Goal: Task Accomplishment & Management: Manage account settings

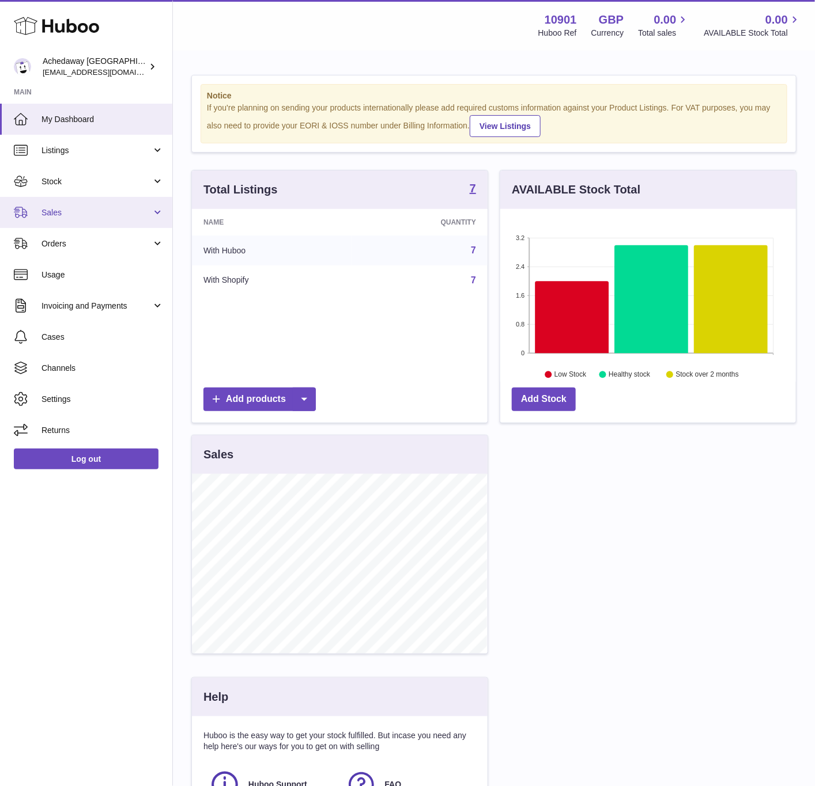
scroll to position [180, 294]
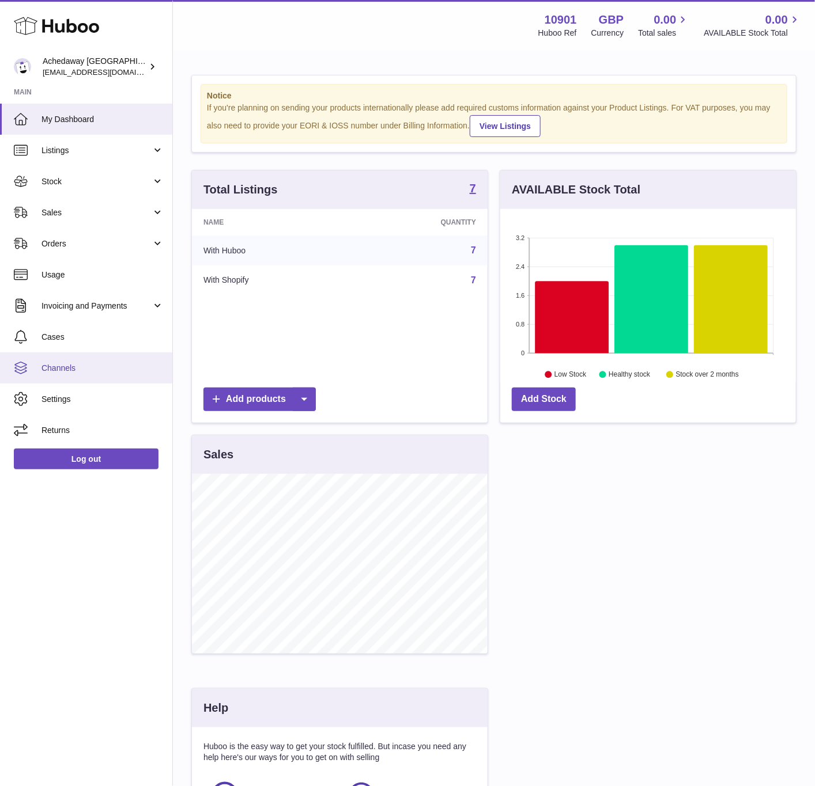
click at [82, 373] on span "Channels" at bounding box center [102, 368] width 122 height 11
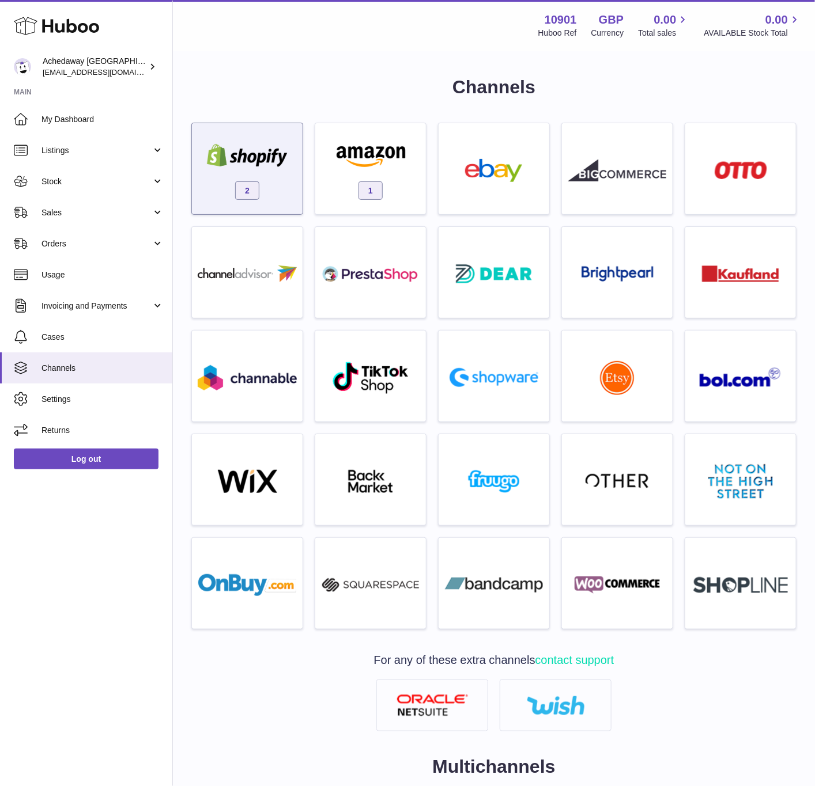
click at [264, 180] on div "2" at bounding box center [247, 172] width 99 height 74
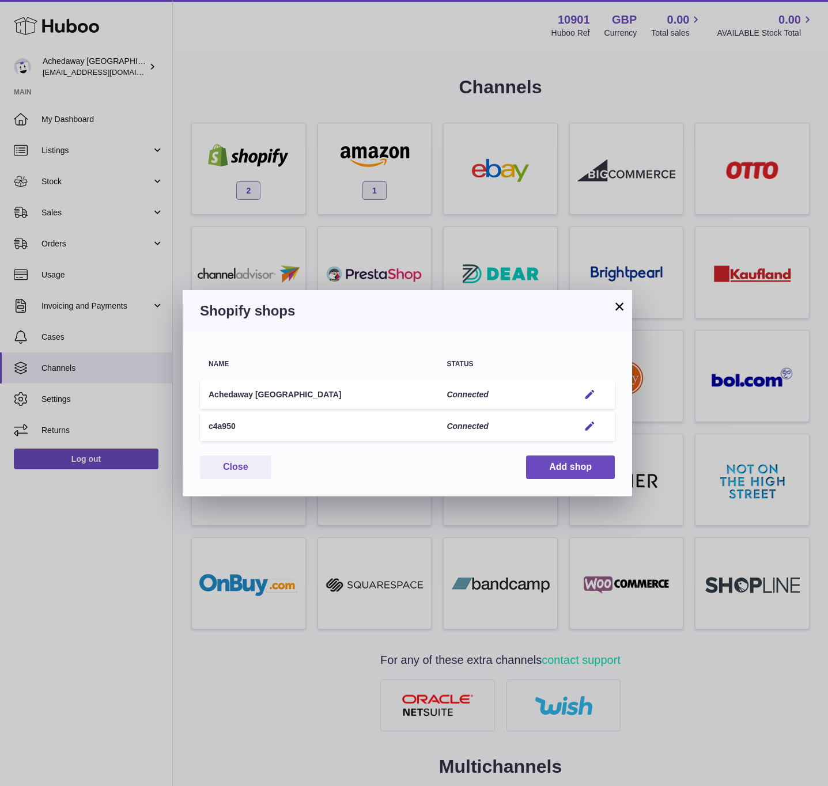
click at [600, 385] on td "Edit" at bounding box center [592, 394] width 44 height 29
click at [588, 391] on em "button" at bounding box center [590, 395] width 12 height 12
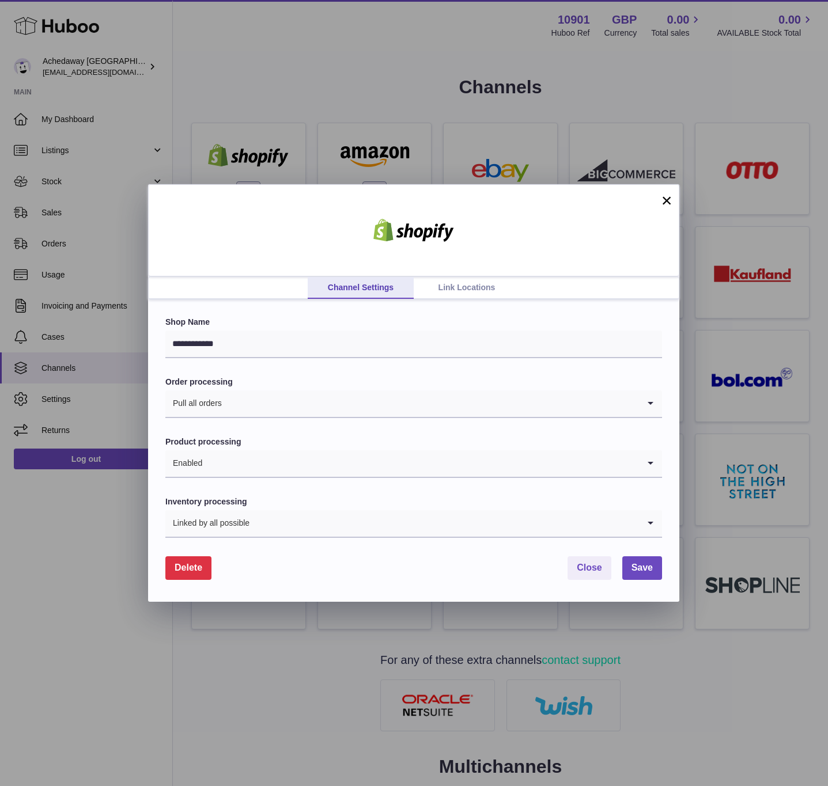
click at [491, 287] on link "Link Locations" at bounding box center [467, 288] width 106 height 22
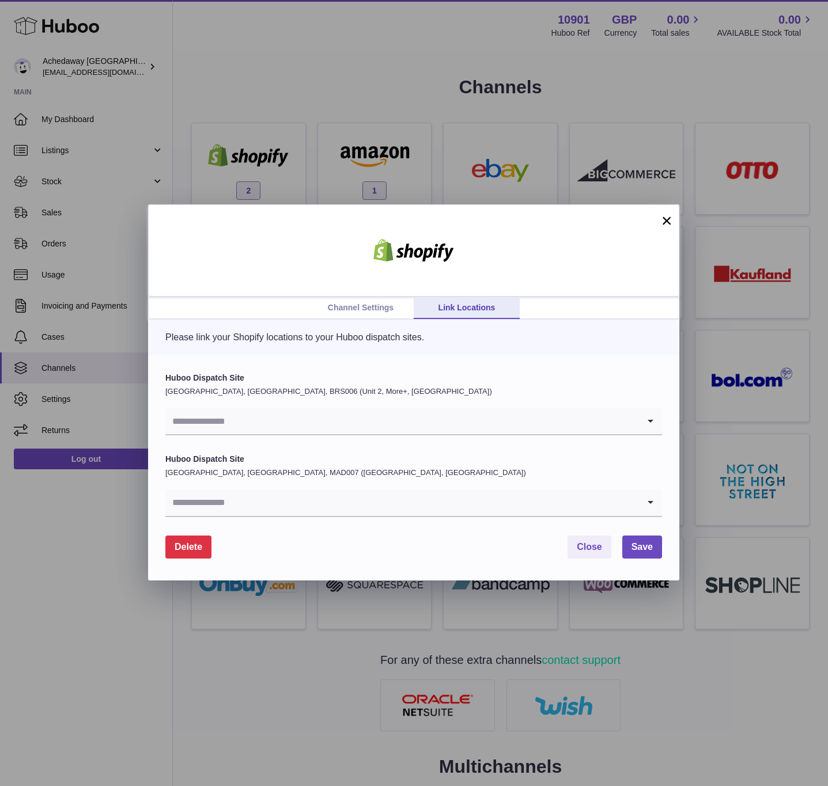
click at [248, 505] on input "Search for option" at bounding box center [402, 503] width 474 height 27
click at [312, 424] on input "Search for option" at bounding box center [402, 421] width 474 height 27
click at [289, 475] on li "Huboo Warehouse [GEOGRAPHIC_DATA]" at bounding box center [413, 475] width 495 height 23
click at [643, 542] on span "Save" at bounding box center [641, 547] width 21 height 10
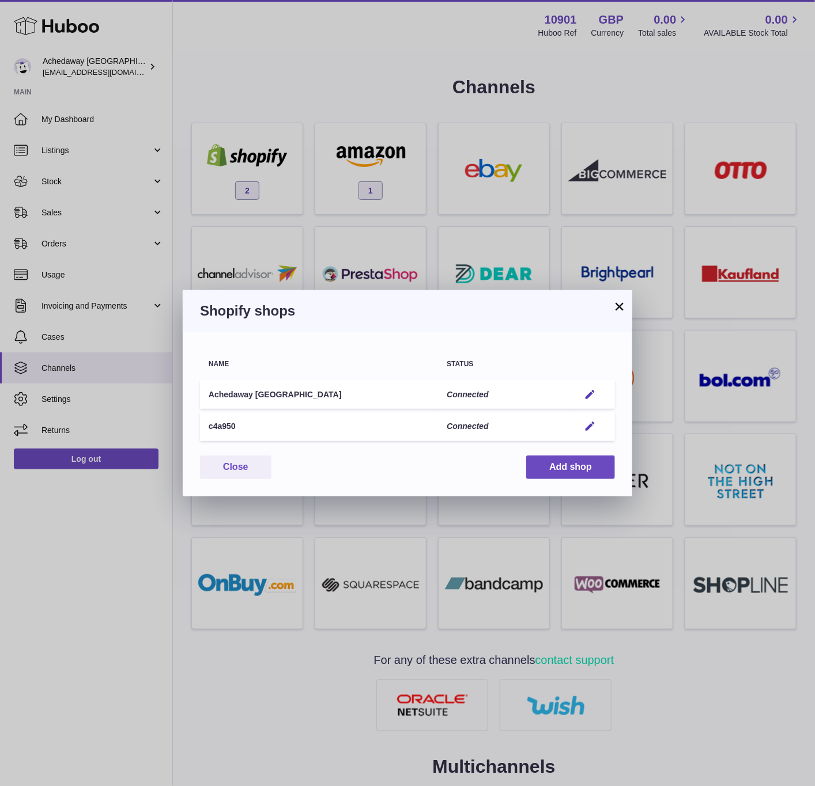
click at [614, 303] on button "×" at bounding box center [619, 307] width 14 height 14
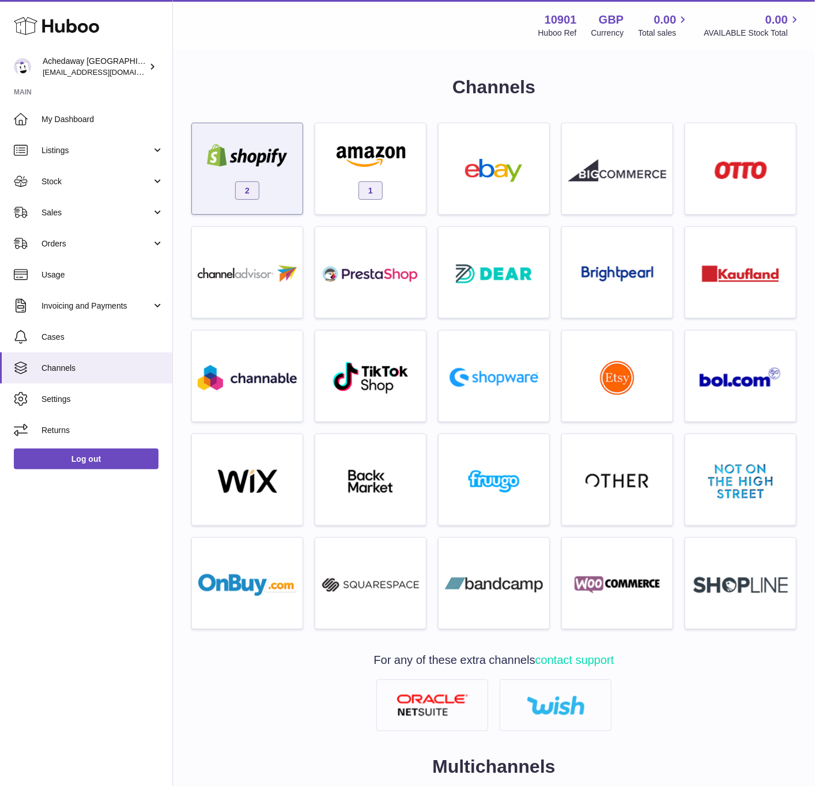
click at [270, 177] on div "2" at bounding box center [247, 172] width 99 height 74
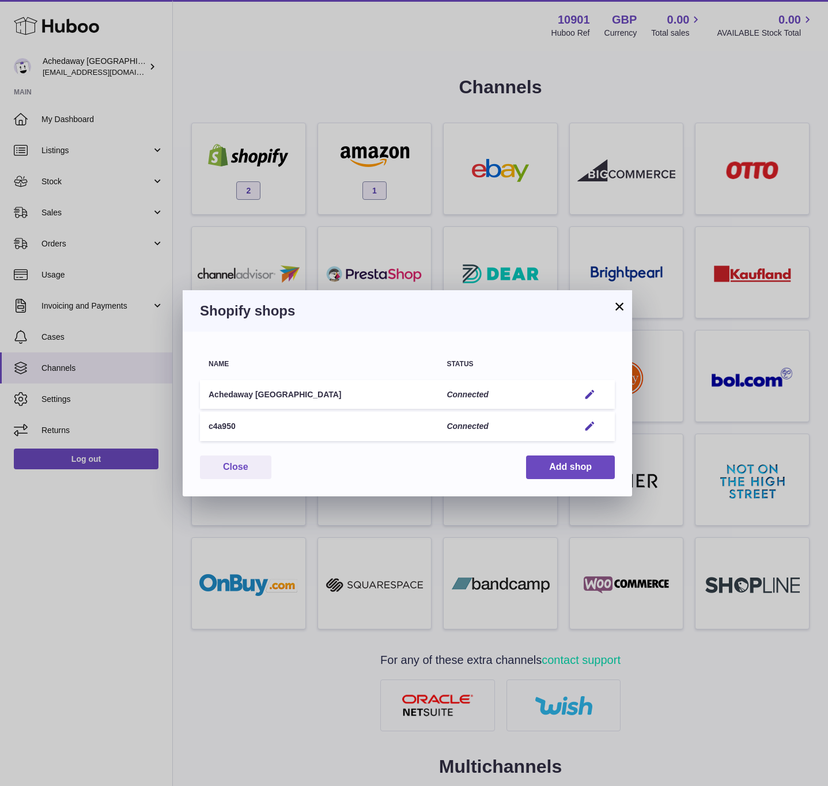
click at [592, 432] on td "Edit" at bounding box center [592, 426] width 44 height 29
click at [592, 424] on em "button" at bounding box center [590, 427] width 12 height 12
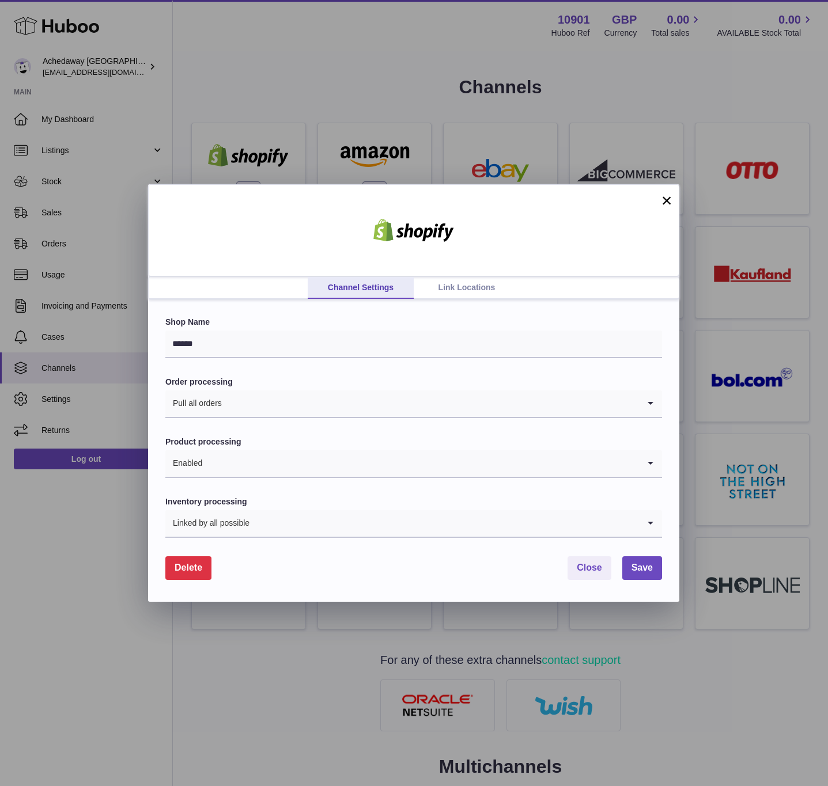
click at [434, 287] on link "Link Locations" at bounding box center [467, 288] width 106 height 22
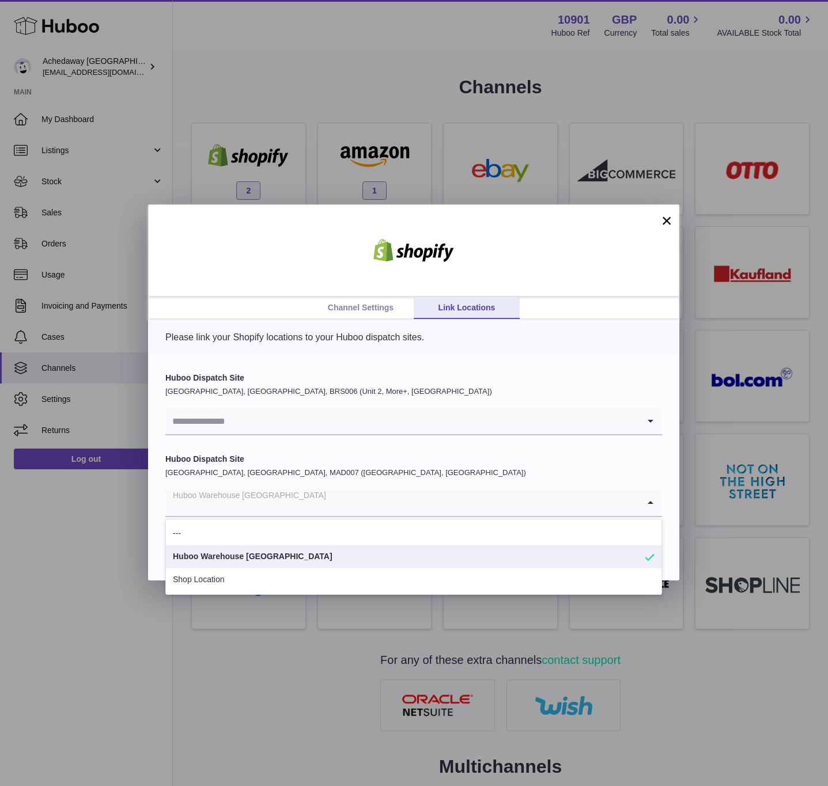
click at [341, 500] on input "Search for option" at bounding box center [402, 503] width 474 height 27
click at [347, 349] on div "Please link your Shopify locations to your Huboo dispatch sites." at bounding box center [413, 338] width 531 height 36
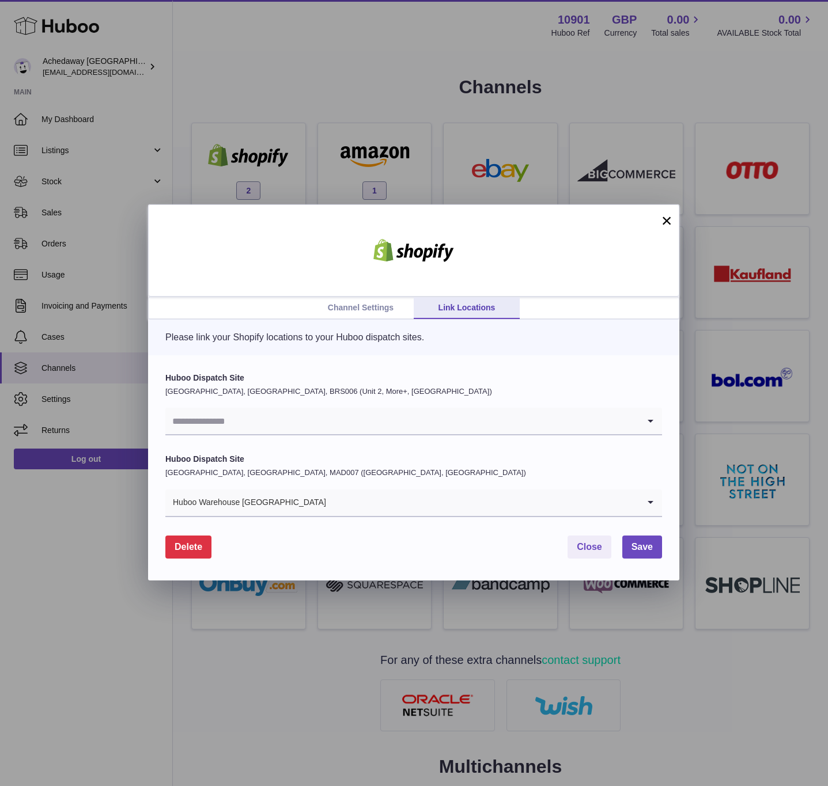
click at [294, 418] on input "Search for option" at bounding box center [402, 421] width 474 height 27
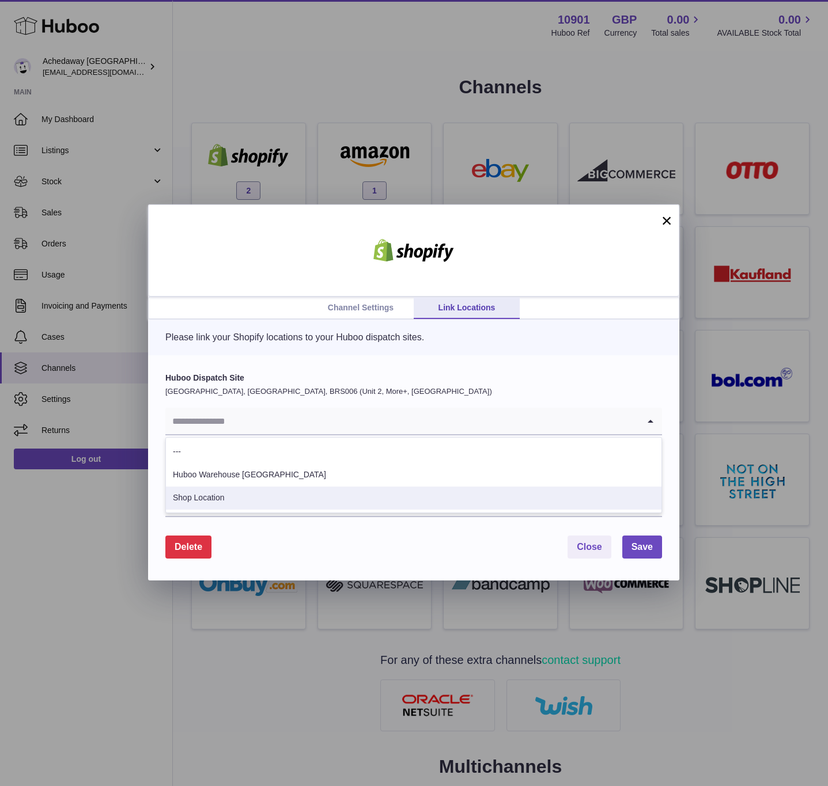
click at [279, 487] on li "Shop Location" at bounding box center [413, 498] width 495 height 23
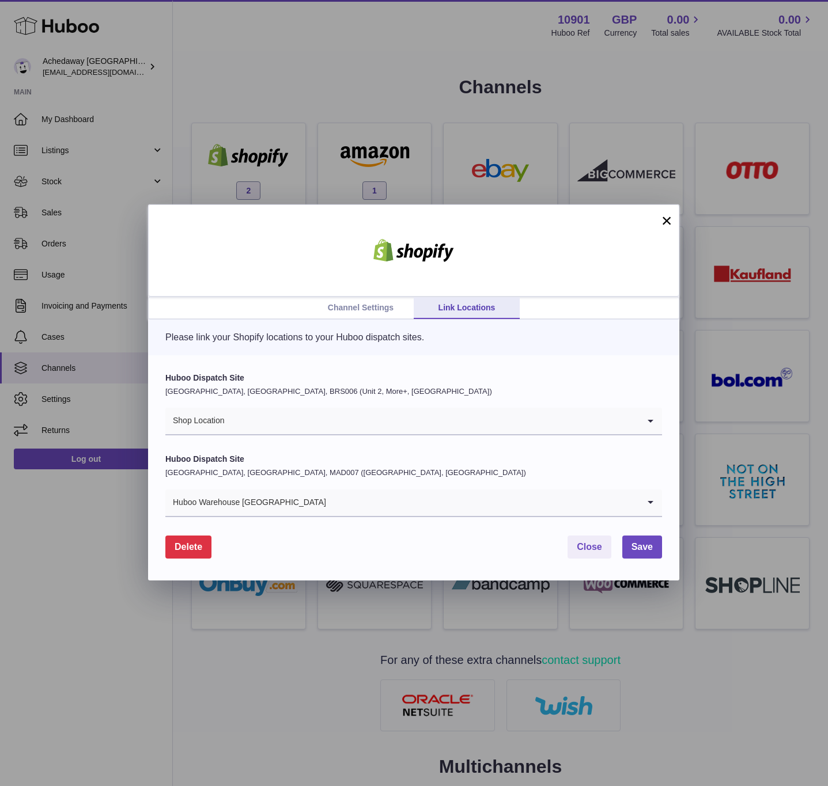
click at [635, 533] on form "Huboo Dispatch Site [GEOGRAPHIC_DATA], [GEOGRAPHIC_DATA], BRS006 (Unit 2, More+…" at bounding box center [413, 466] width 497 height 187
click at [635, 542] on span "Save" at bounding box center [641, 547] width 21 height 10
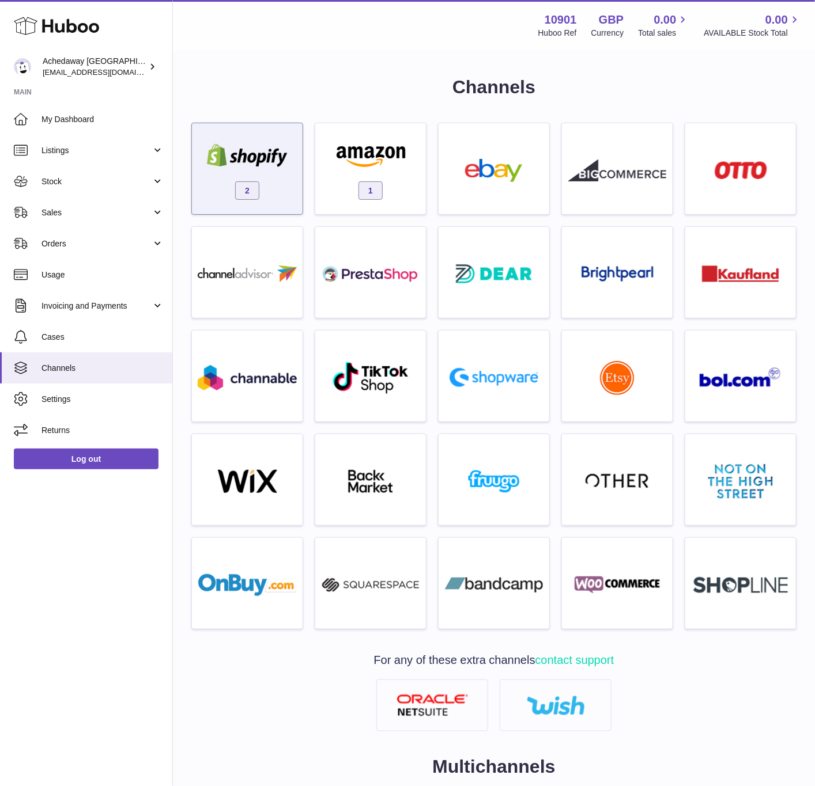
click at [249, 192] on span "2" at bounding box center [247, 190] width 24 height 18
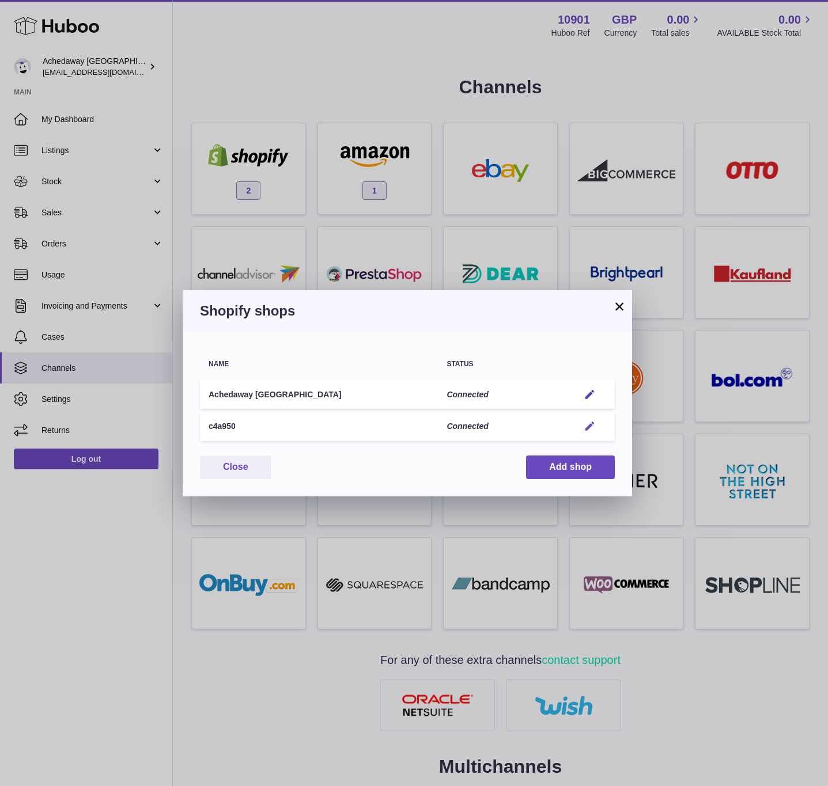
click at [584, 421] on em "button" at bounding box center [590, 427] width 12 height 12
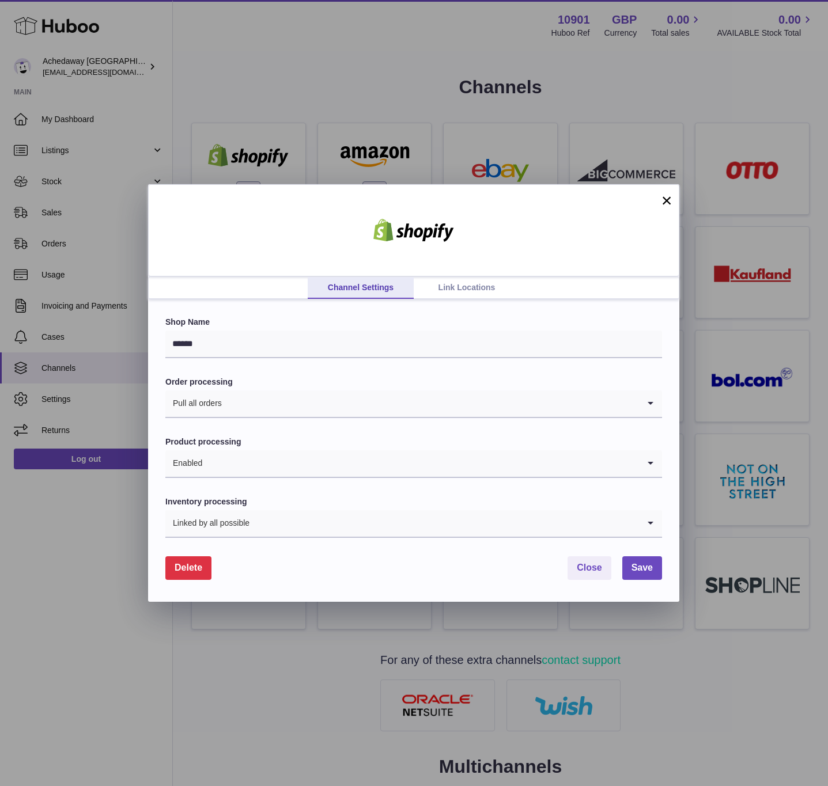
click at [455, 284] on link "Link Locations" at bounding box center [467, 288] width 106 height 22
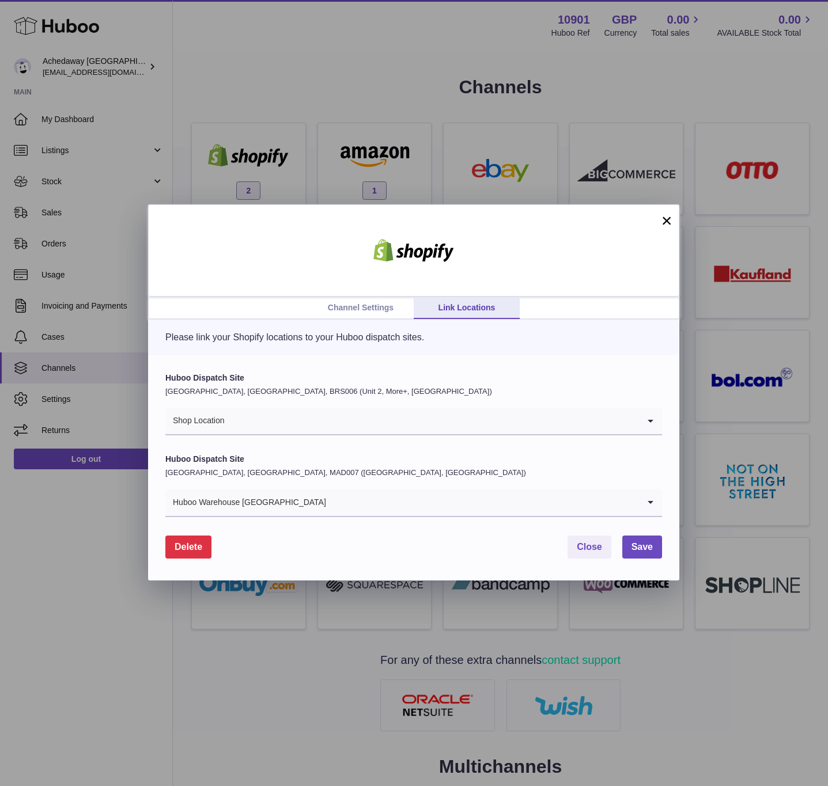
click at [312, 131] on div "Channel Settings Link Locations × Please link your Shopify locations to your Hu…" at bounding box center [414, 393] width 828 height 786
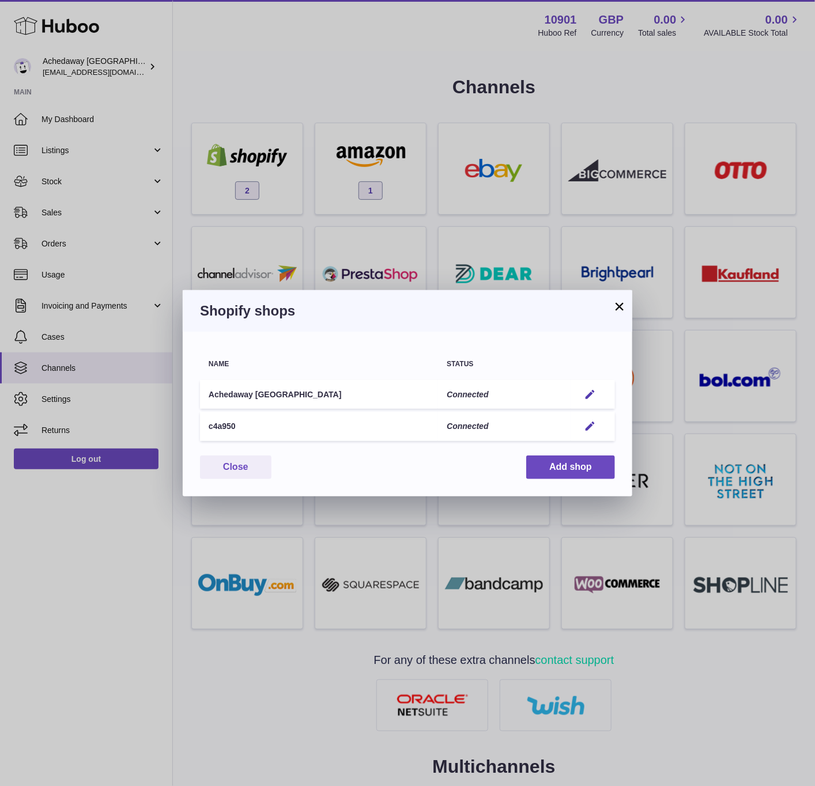
click at [233, 135] on div "× Shopify shops Name Status Achedaway [GEOGRAPHIC_DATA] Connected Edit c4a950 C…" at bounding box center [407, 393] width 815 height 786
